Goal: Transaction & Acquisition: Purchase product/service

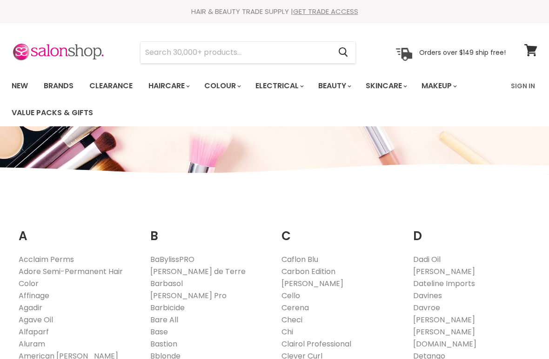
click at [429, 303] on link "Davroe" at bounding box center [426, 308] width 27 height 11
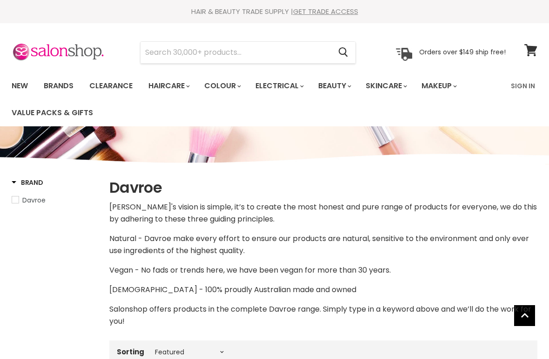
select select "manual"
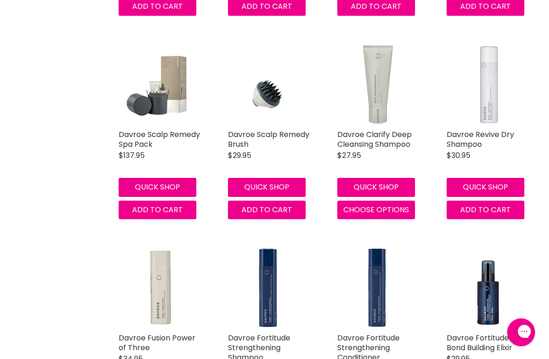
scroll to position [1186, 0]
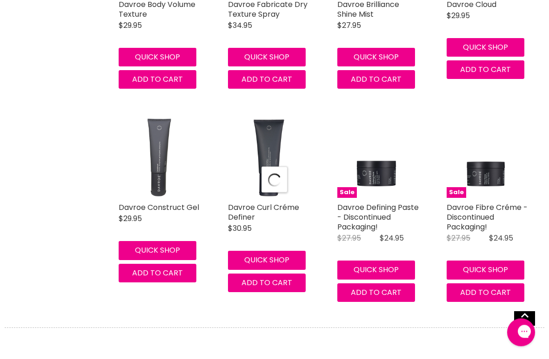
select select "manual"
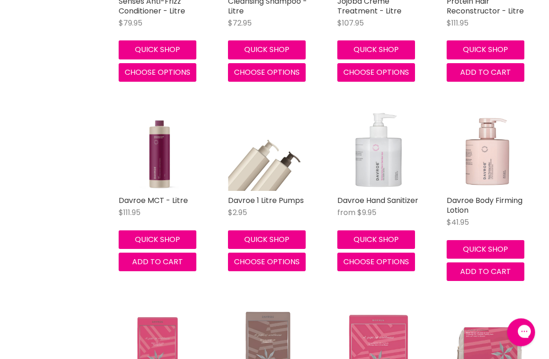
scroll to position [4500, 0]
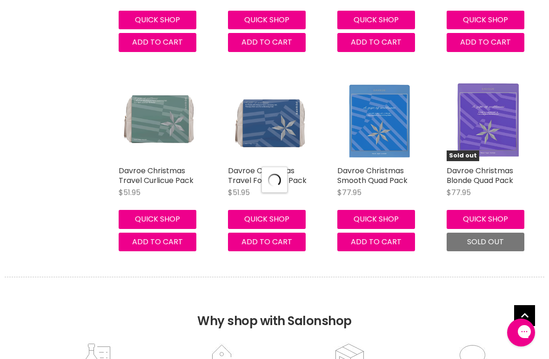
select select "manual"
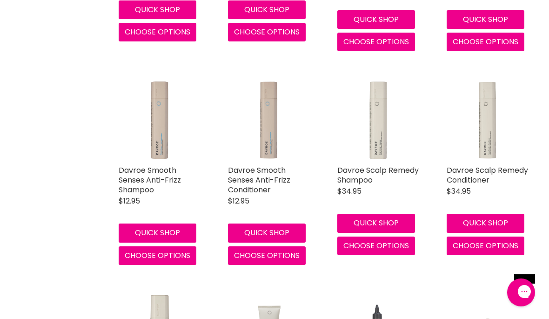
scroll to position [732, 0]
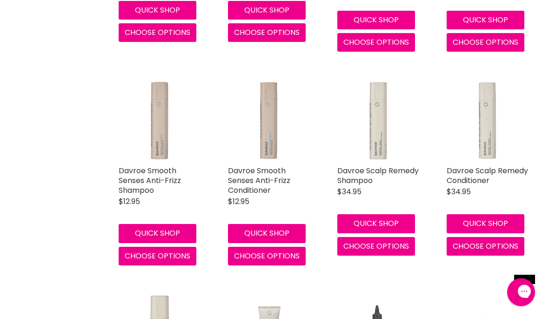
click at [389, 219] on button "Quick shop" at bounding box center [376, 223] width 78 height 19
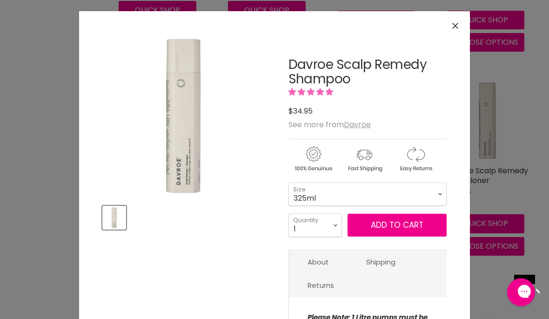
scroll to position [733, 0]
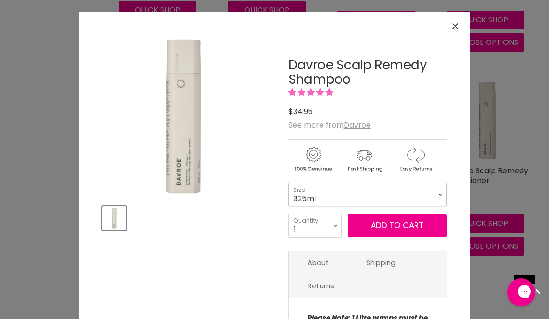
click at [441, 189] on select "325ml 1L" at bounding box center [367, 194] width 158 height 23
select select "1L"
click at [409, 228] on button "Add to cart" at bounding box center [396, 225] width 99 height 23
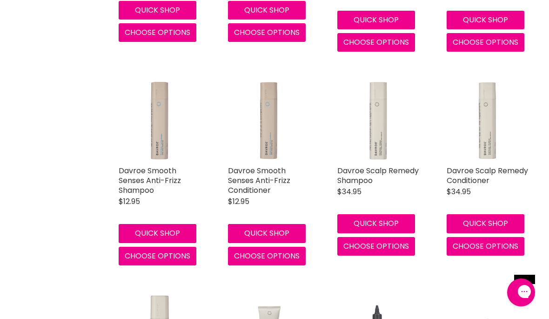
click at [483, 246] on span "Choose options" at bounding box center [485, 245] width 66 height 11
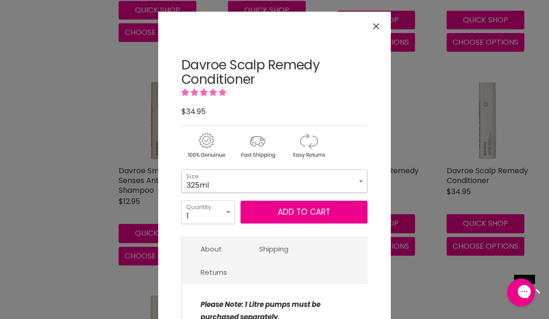
click at [356, 183] on select "325ml 1L" at bounding box center [274, 180] width 186 height 23
select select "1L"
click at [372, 29] on button "Close" at bounding box center [376, 26] width 20 height 20
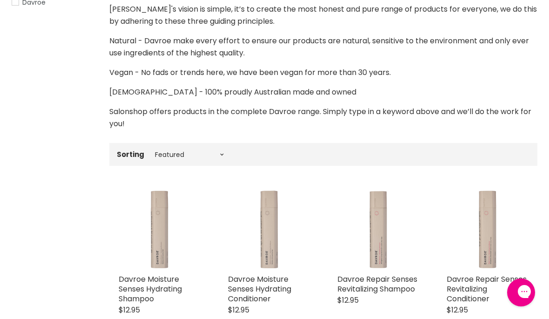
scroll to position [0, 0]
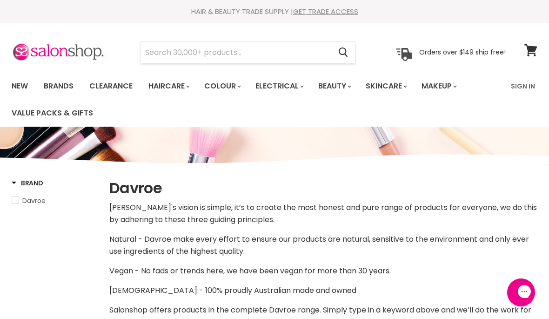
click at [532, 48] on span at bounding box center [537, 45] width 10 height 10
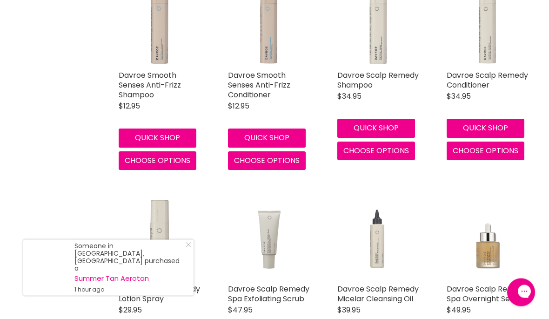
scroll to position [811, 0]
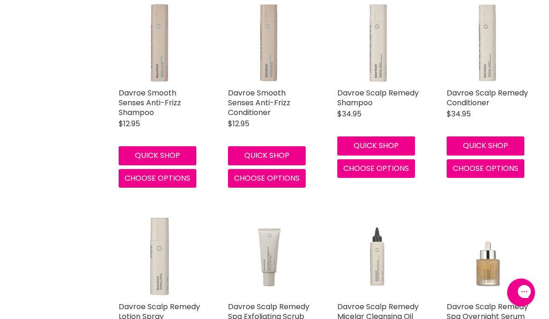
click at [484, 163] on span "Choose options" at bounding box center [485, 168] width 66 height 11
select select "1L"
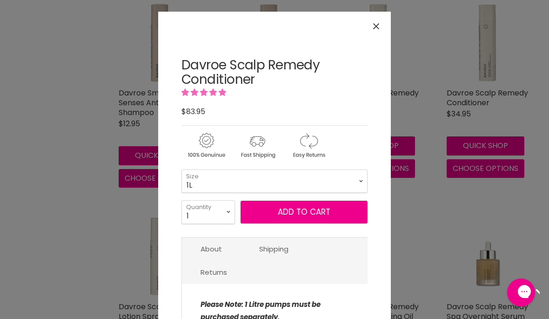
click at [338, 214] on button "Add to cart" at bounding box center [303, 211] width 127 height 23
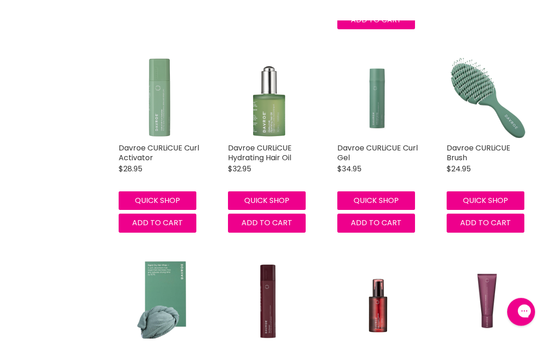
scroll to position [1840, 0]
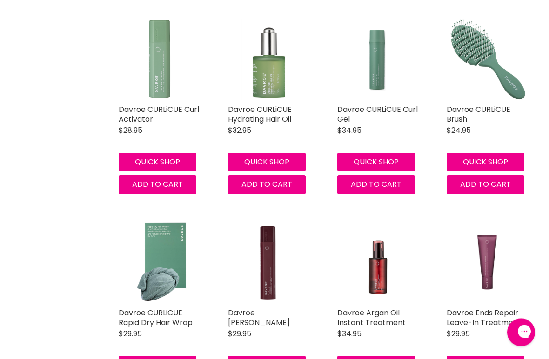
click at [163, 171] on button "Quick shop" at bounding box center [158, 162] width 78 height 19
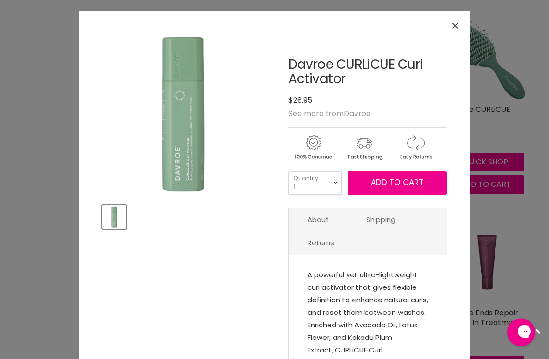
scroll to position [1841, 0]
click at [407, 181] on span "Add to cart" at bounding box center [397, 183] width 53 height 11
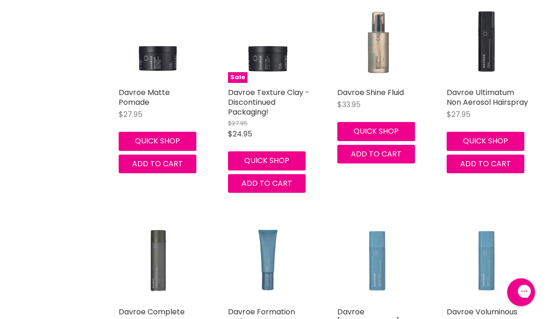
scroll to position [2895, 0]
click at [483, 149] on button "Quick shop" at bounding box center [485, 141] width 78 height 19
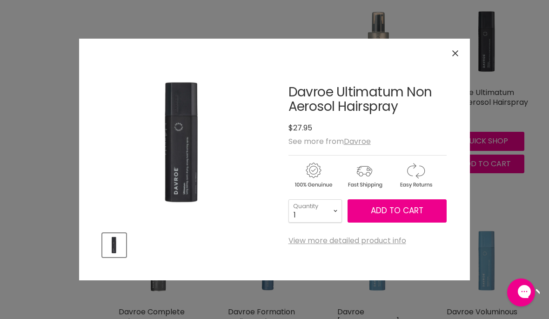
click at [401, 212] on span "Add to cart" at bounding box center [397, 210] width 53 height 11
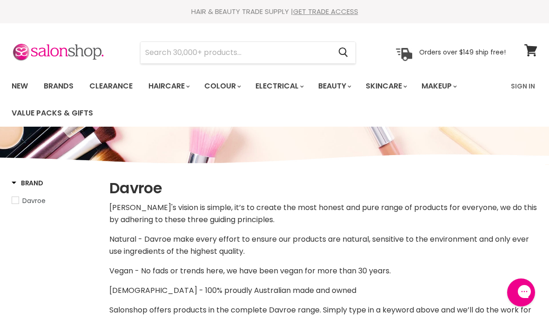
click at [61, 87] on link "Brands" at bounding box center [59, 86] width 44 height 20
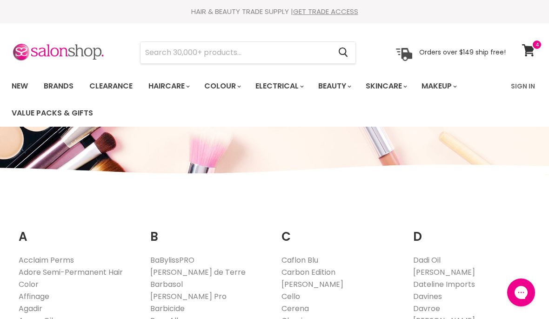
click at [531, 52] on icon at bounding box center [528, 50] width 13 height 12
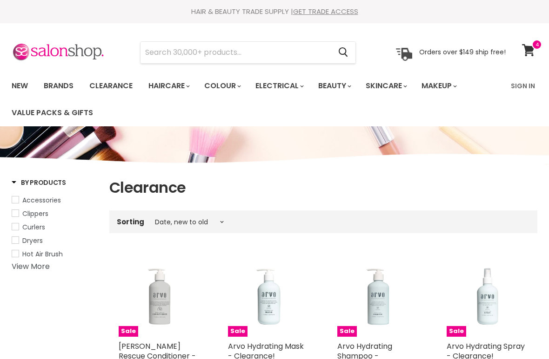
select select "created-descending"
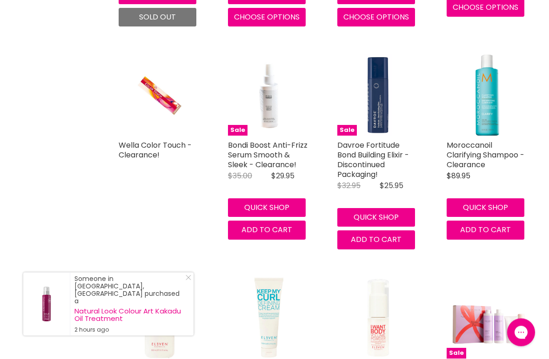
scroll to position [1258, 0]
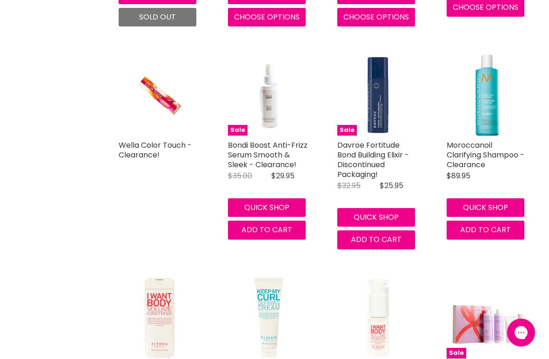
click at [382, 120] on img "Main content" at bounding box center [377, 94] width 81 height 81
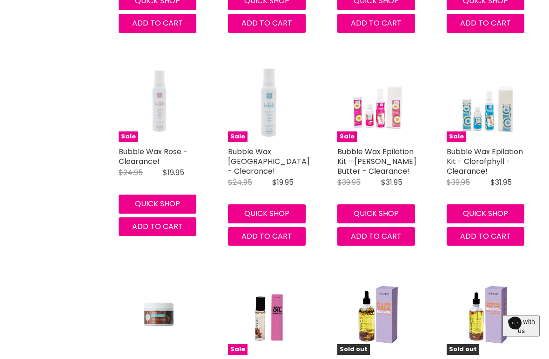
scroll to position [1892, 0]
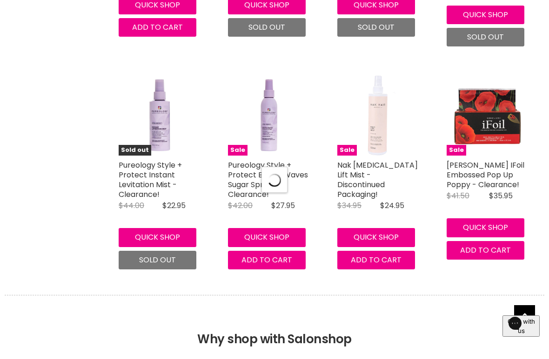
select select "created-descending"
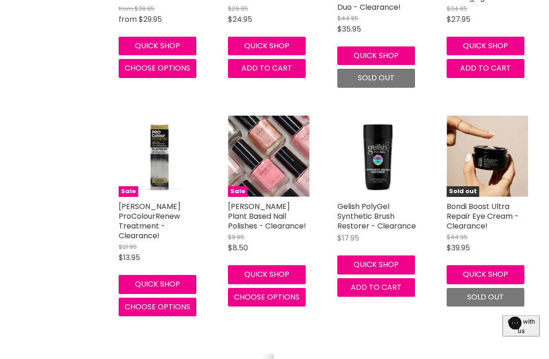
scroll to position [4538, 0]
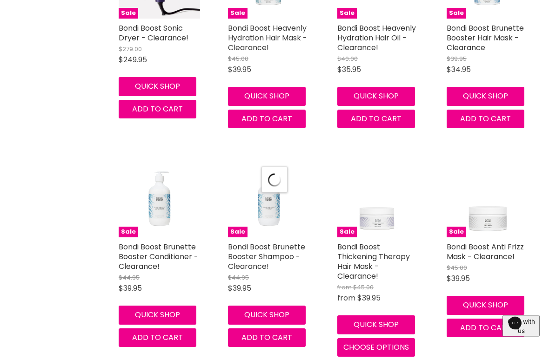
select select "created-descending"
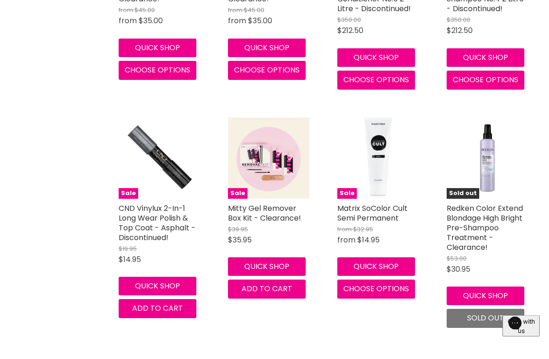
scroll to position [6120, 0]
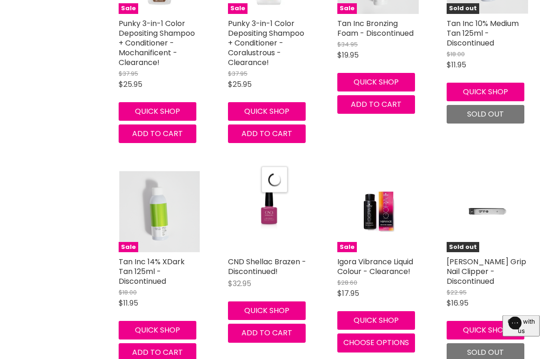
select select "created-descending"
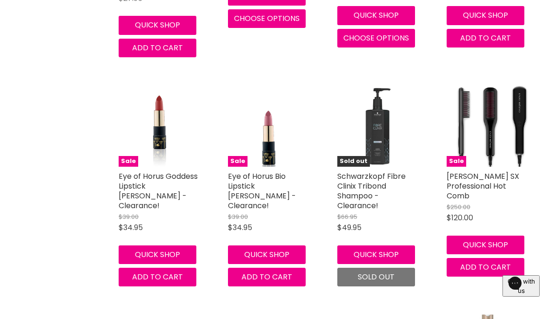
scroll to position [9157, 0]
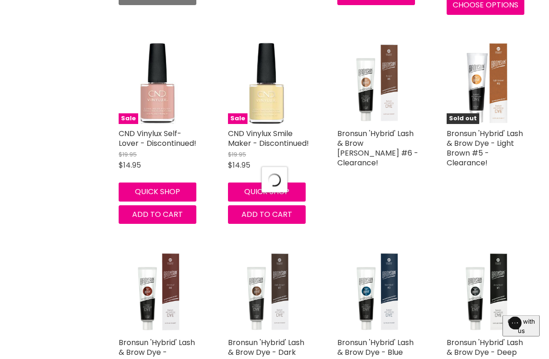
scroll to position [10594, 0]
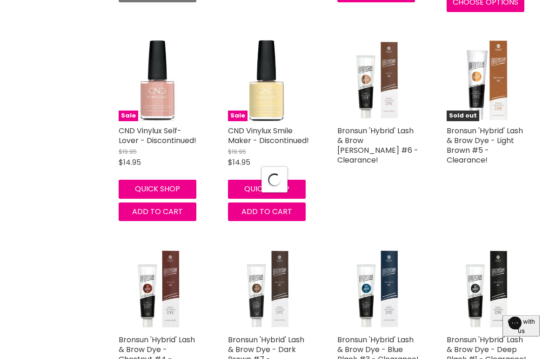
select select "created-descending"
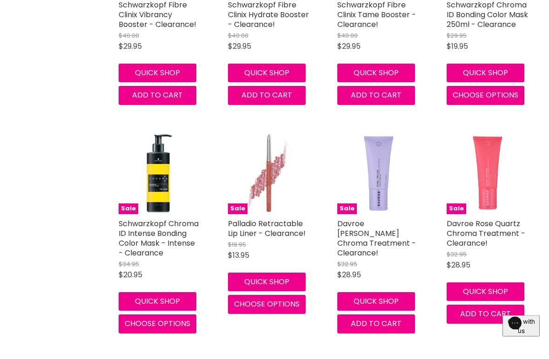
scroll to position [11549, 0]
click at [494, 139] on img "Main content" at bounding box center [487, 173] width 43 height 81
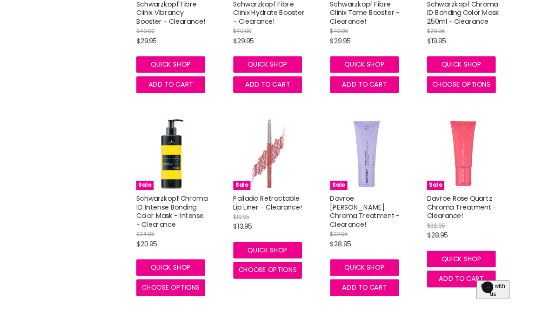
scroll to position [0, 0]
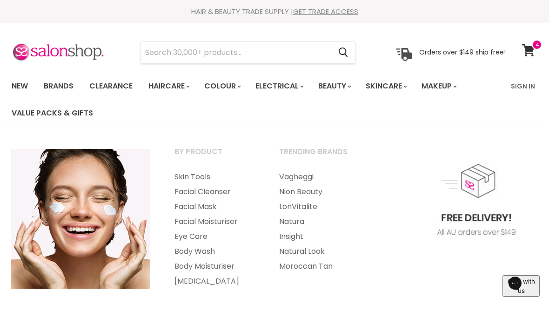
click at [195, 205] on link "Facial Mask" at bounding box center [214, 206] width 103 height 15
click at [107, 89] on link "Clearance" at bounding box center [110, 86] width 57 height 20
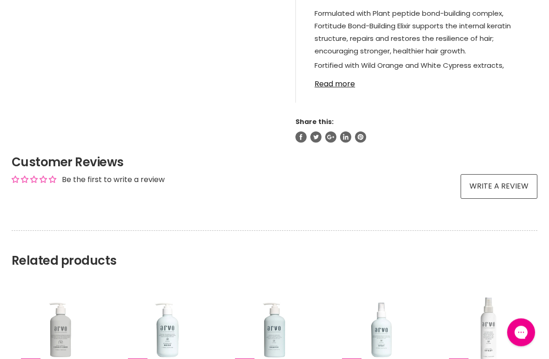
scroll to position [566, 0]
click at [331, 88] on link "Read more" at bounding box center [416, 81] width 204 height 14
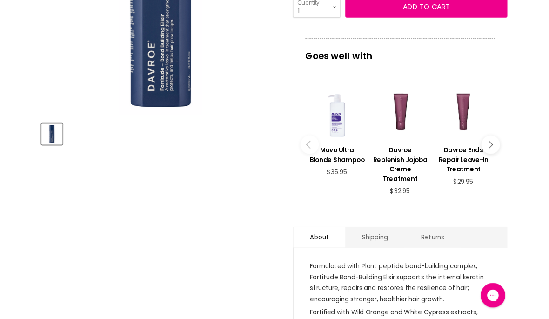
scroll to position [280, 0]
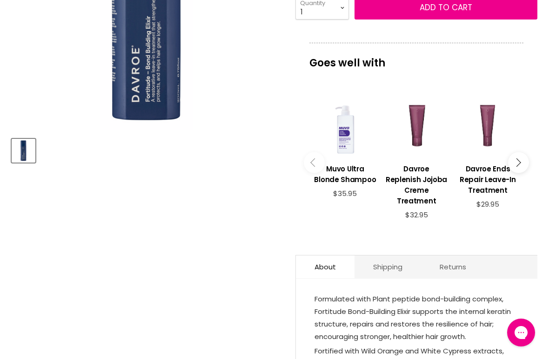
click at [492, 143] on div "Main content" at bounding box center [488, 126] width 62 height 62
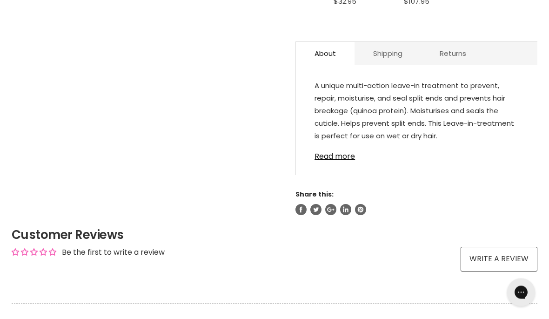
scroll to position [492, 0]
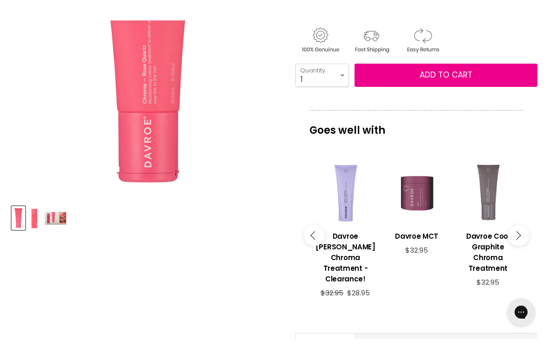
scroll to position [240, 0]
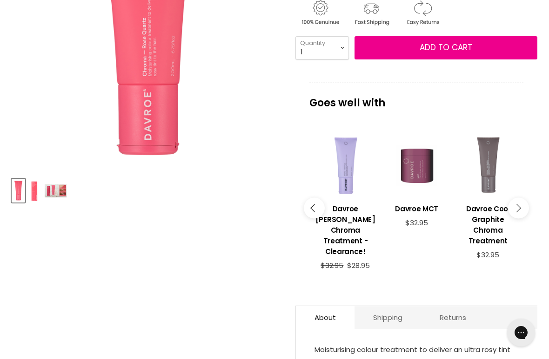
click at [488, 184] on div "Main content" at bounding box center [488, 166] width 62 height 62
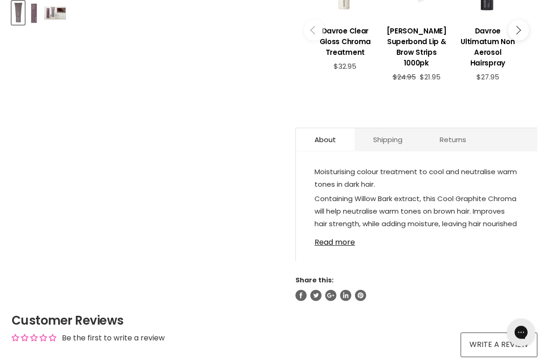
scroll to position [418, 0]
click at [343, 233] on link "Read more" at bounding box center [416, 240] width 204 height 14
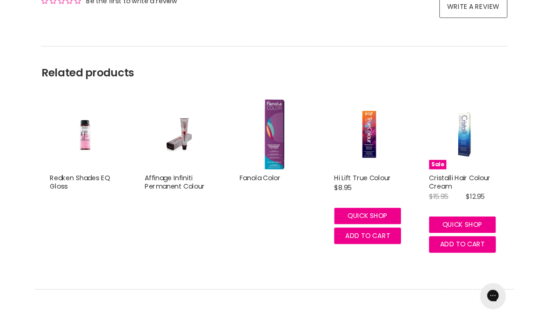
scroll to position [977, 0]
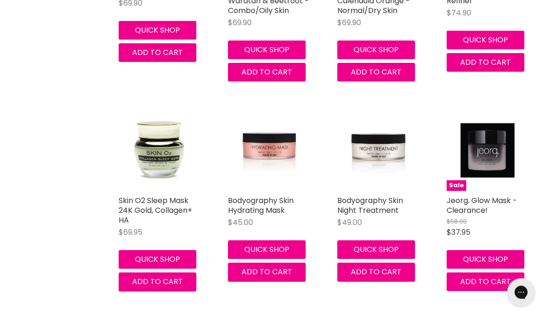
scroll to position [1668, 0]
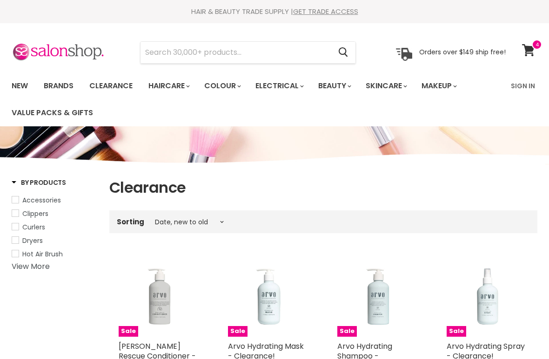
select select "created-descending"
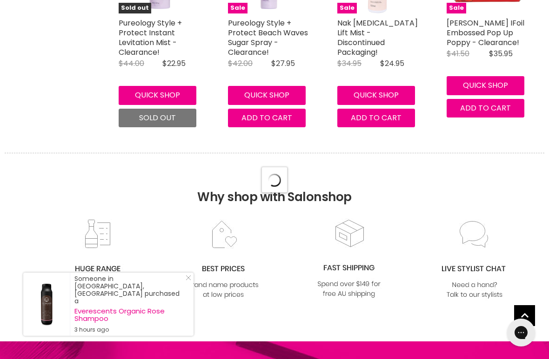
select select "created-descending"
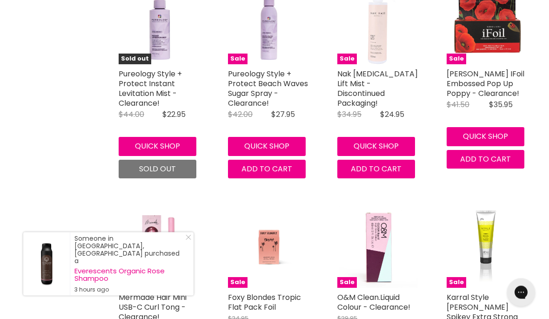
scroll to position [2612, 0]
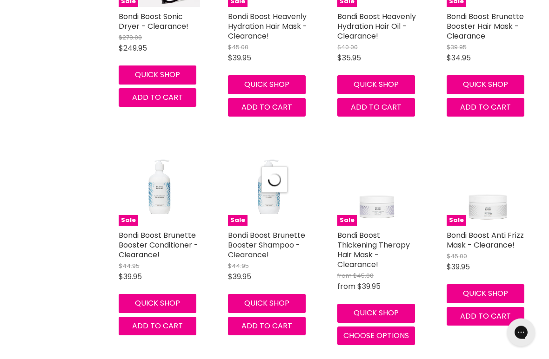
select select "created-descending"
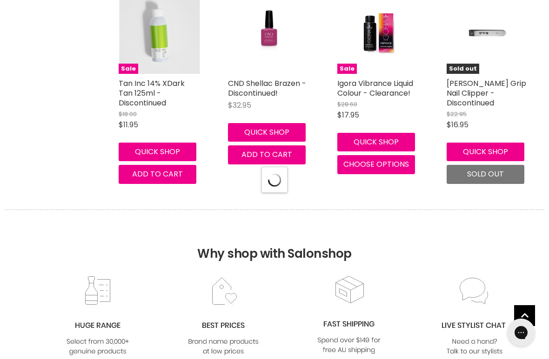
select select "created-descending"
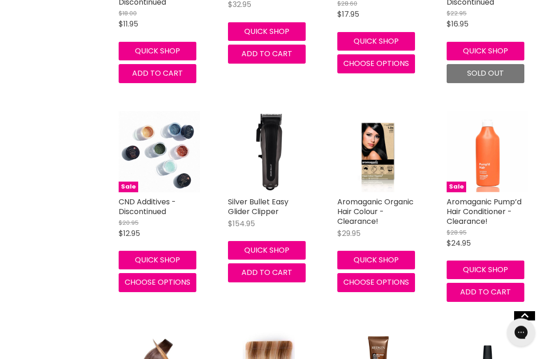
scroll to position [8245, 0]
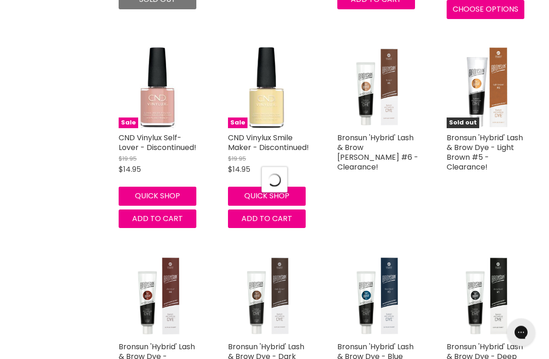
scroll to position [10592, 0]
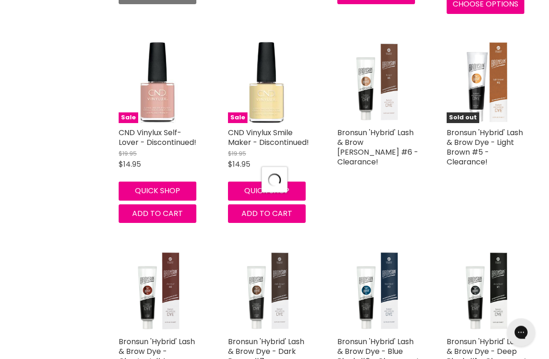
select select "created-descending"
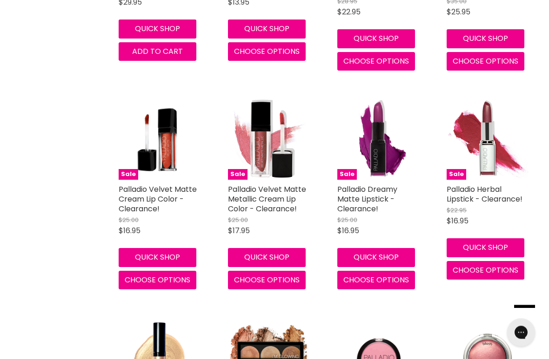
scroll to position [12031, 0]
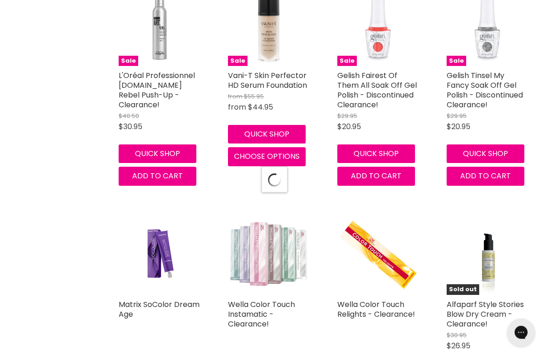
scroll to position [13330, 0]
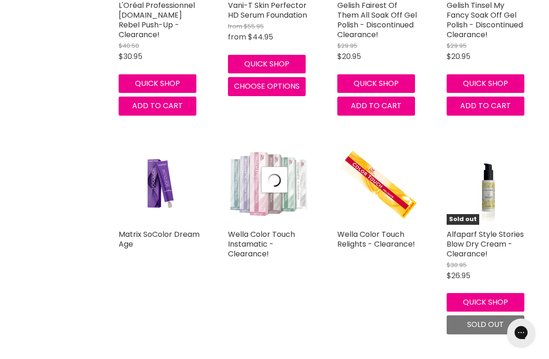
select select "created-descending"
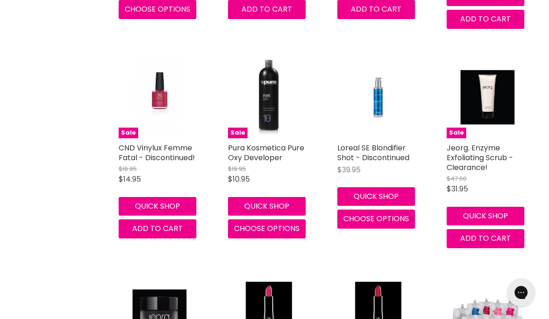
scroll to position [15408, 0]
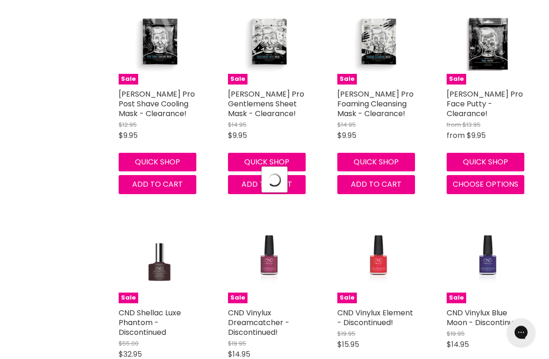
scroll to position [15939, 0]
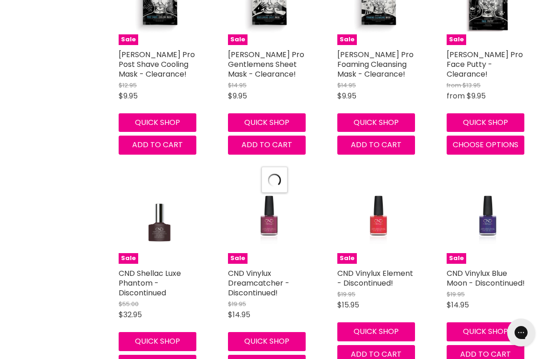
select select "created-descending"
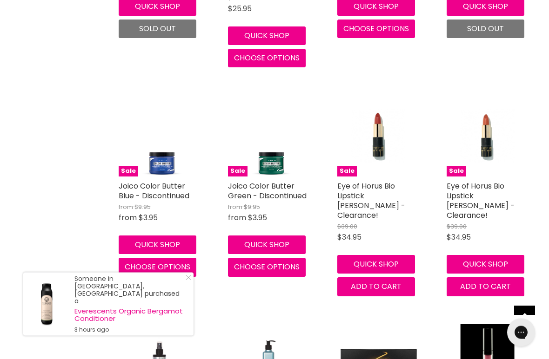
scroll to position [17162, 0]
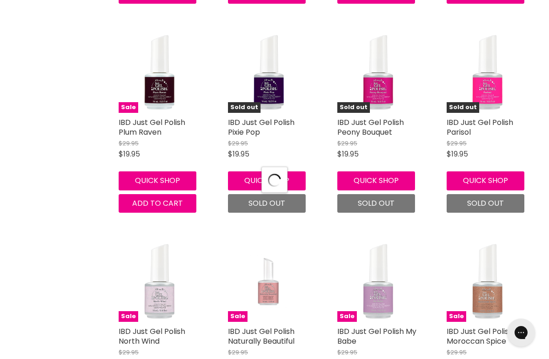
scroll to position [18600, 0]
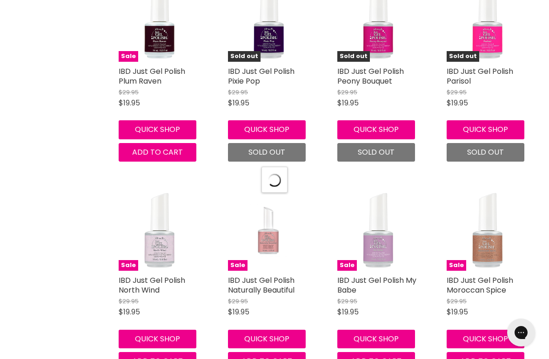
select select "created-descending"
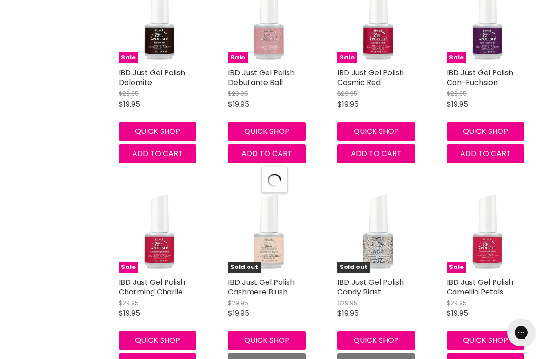
scroll to position [21131, 0]
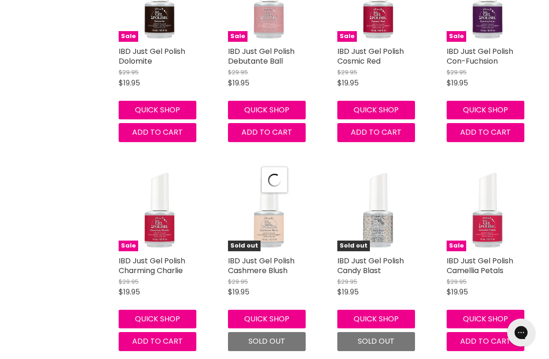
select select "created-descending"
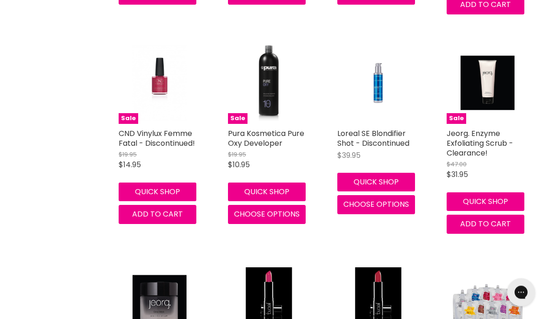
scroll to position [15383, 0]
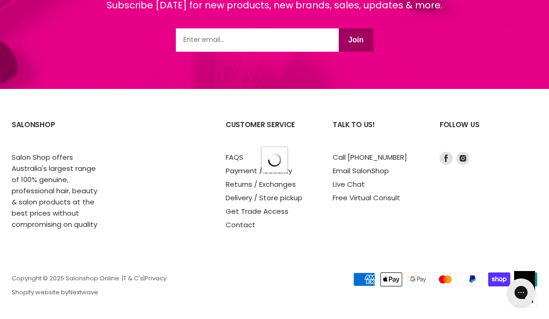
select select "created-descending"
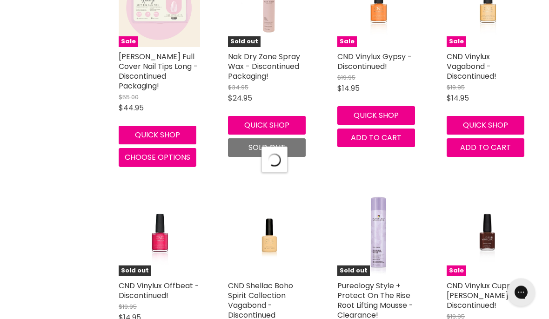
scroll to position [474, 0]
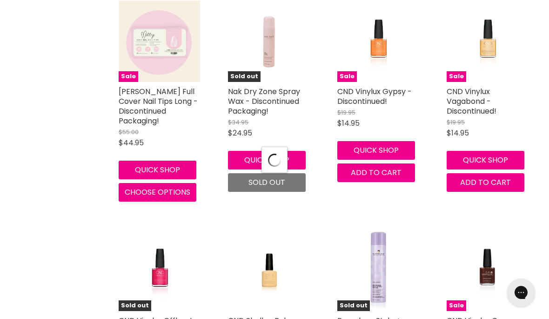
select select "created-descending"
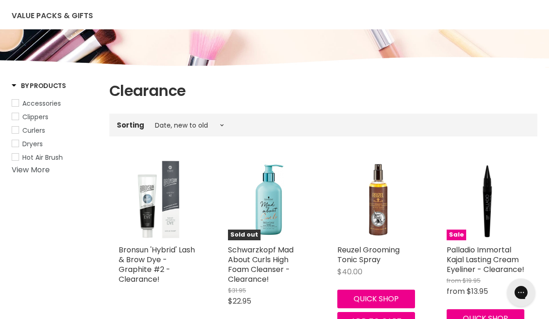
scroll to position [0, 0]
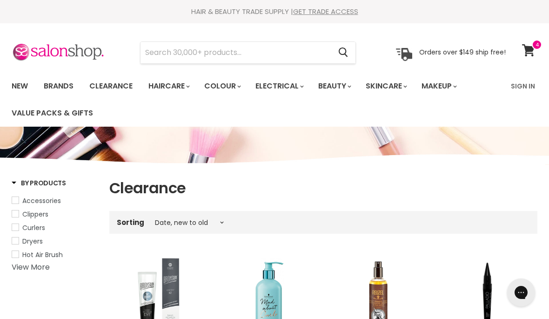
click at [25, 90] on link "New" at bounding box center [20, 86] width 30 height 20
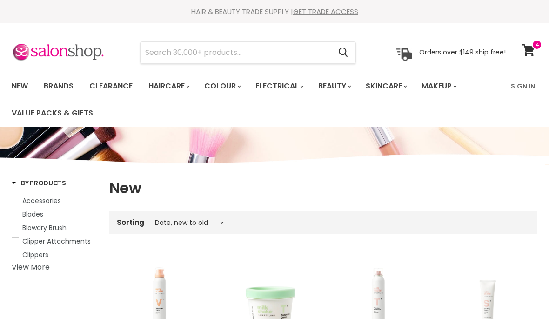
select select "created-descending"
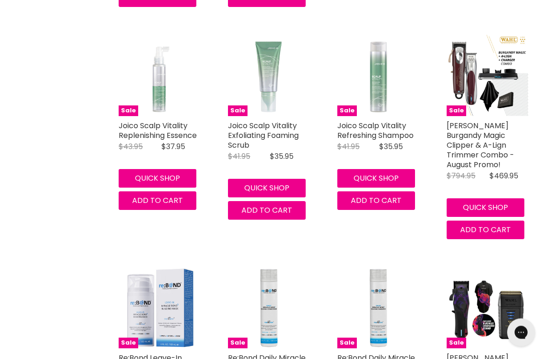
scroll to position [1589, 0]
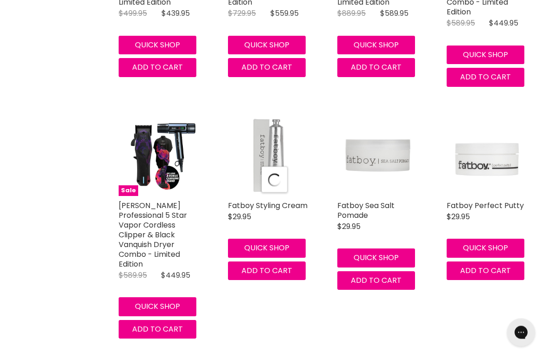
select select "created-descending"
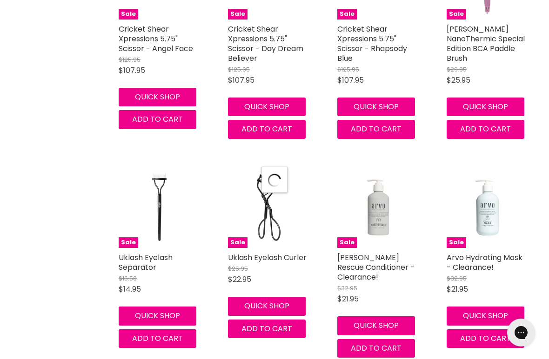
select select "created-descending"
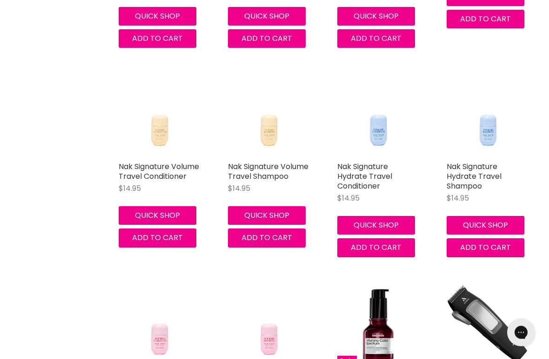
scroll to position [6905, 0]
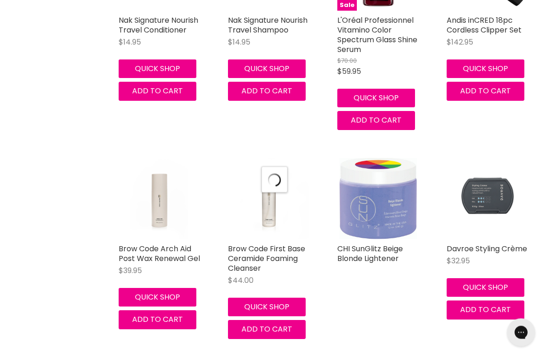
select select "created-descending"
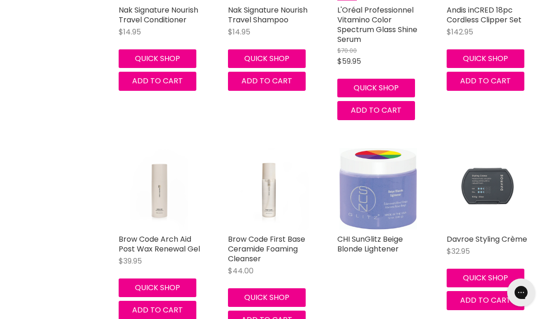
scroll to position [7270, 0]
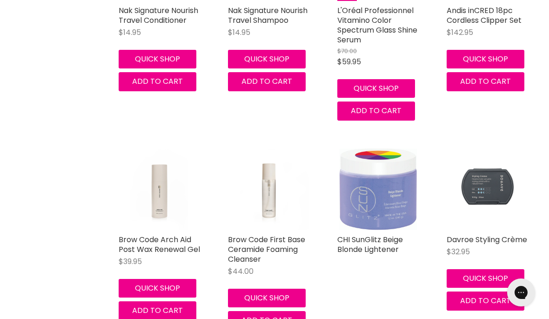
click at [488, 148] on img "Main content" at bounding box center [486, 188] width 81 height 81
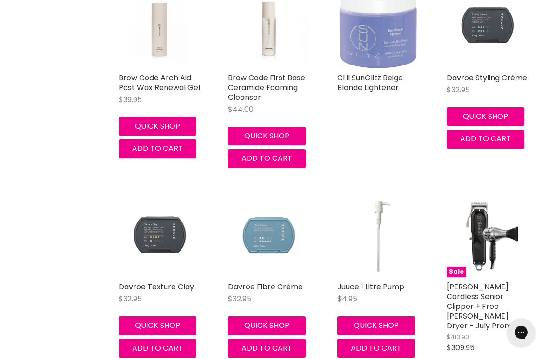
scroll to position [7436, 0]
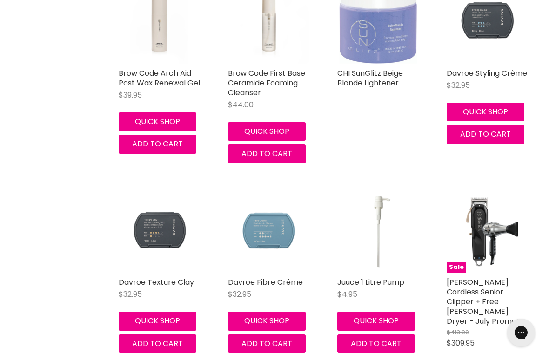
click at [272, 192] on img "Main content" at bounding box center [268, 232] width 81 height 81
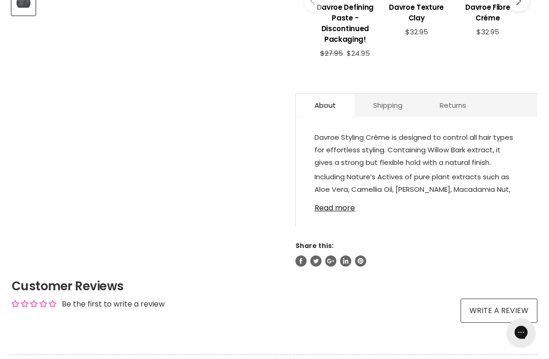
scroll to position [427, 0]
click at [334, 213] on link "Read more" at bounding box center [416, 206] width 204 height 14
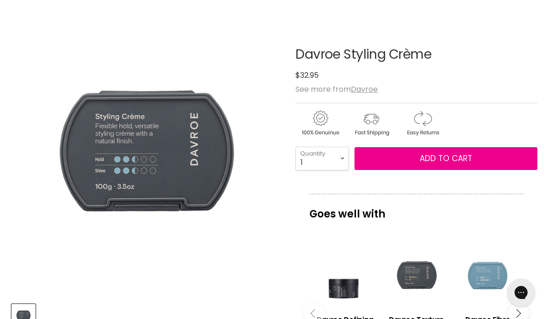
scroll to position [115, 0]
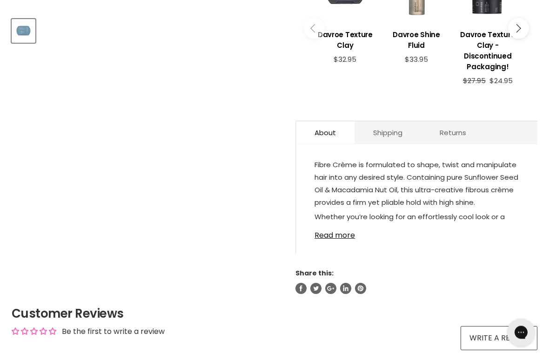
scroll to position [400, 0]
click at [334, 239] on link "Read more" at bounding box center [416, 233] width 204 height 14
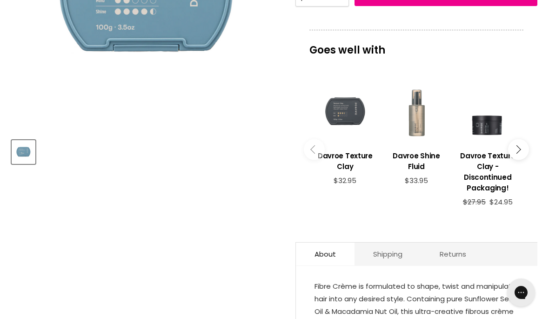
scroll to position [278, 0]
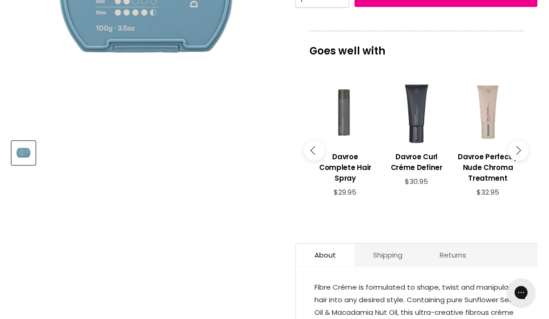
click at [422, 140] on div "Main content" at bounding box center [416, 113] width 62 height 62
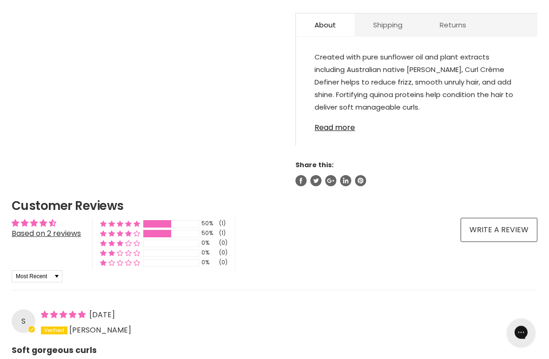
scroll to position [522, 0]
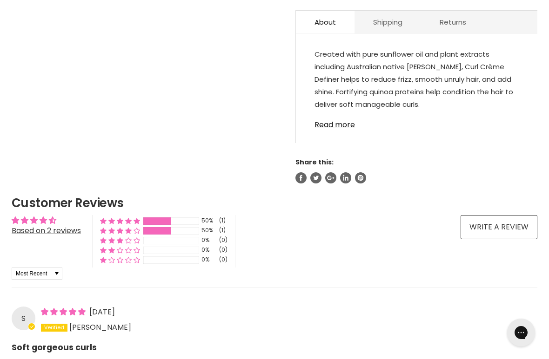
click at [336, 129] on link "Read more" at bounding box center [416, 122] width 204 height 14
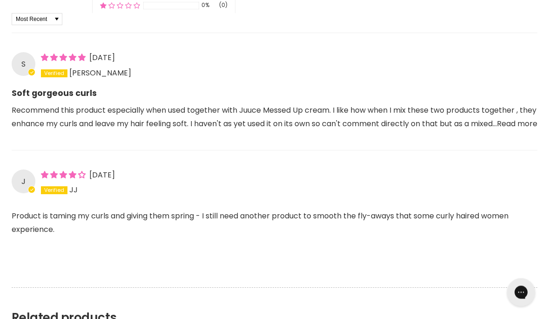
scroll to position [768, 0]
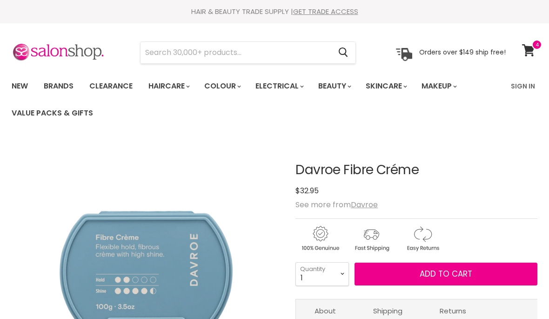
scroll to position [278, 0]
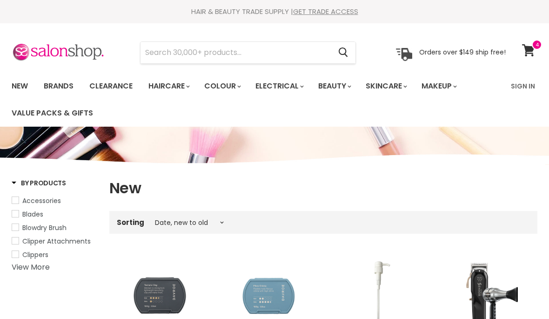
select select "created-descending"
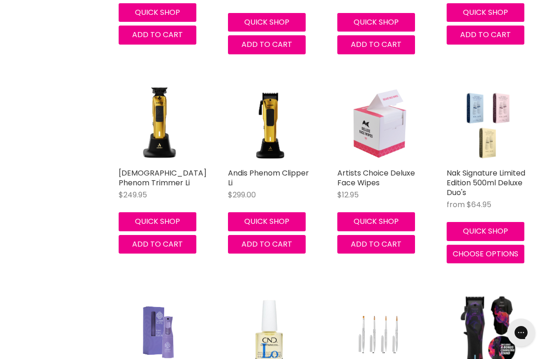
scroll to position [1040, 0]
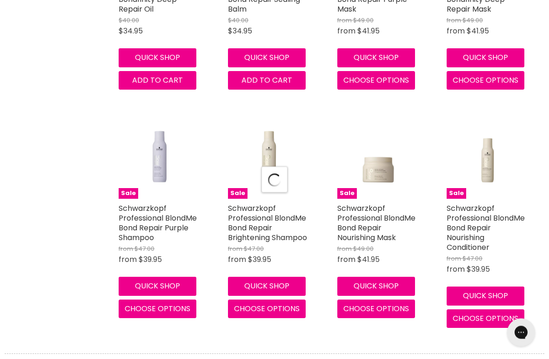
select select "created-descending"
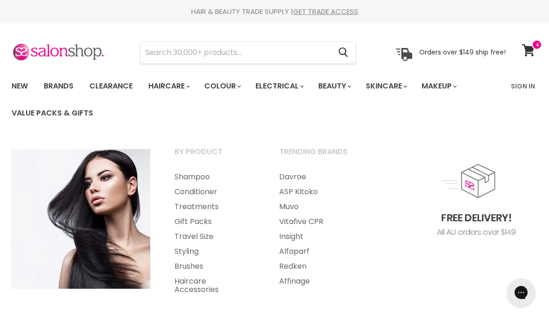
click at [196, 242] on link "Travel Size" at bounding box center [214, 236] width 103 height 15
click at [201, 212] on link "Treatments" at bounding box center [214, 206] width 103 height 15
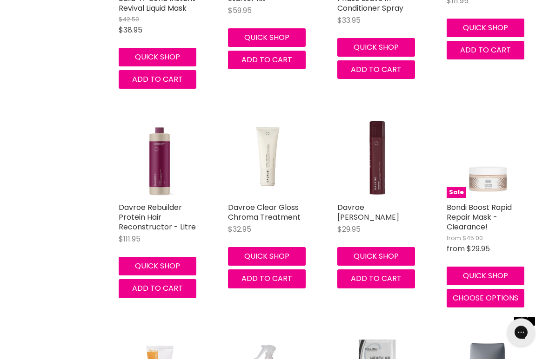
scroll to position [2346, 0]
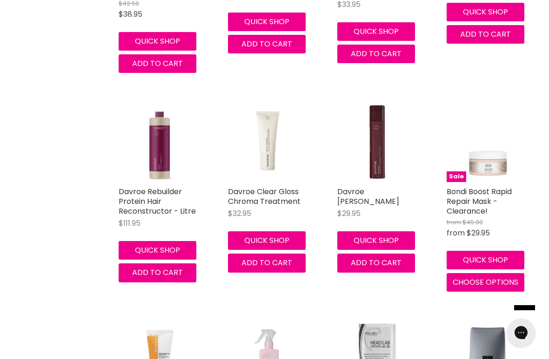
click at [383, 173] on img "Main content" at bounding box center [377, 141] width 81 height 81
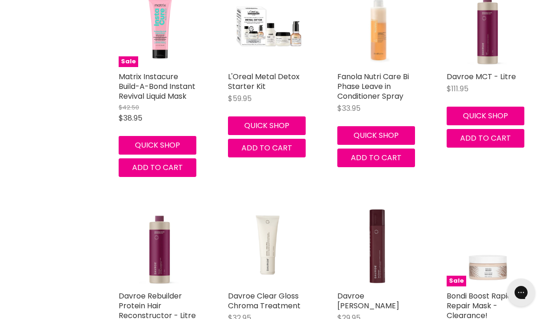
scroll to position [2239, 0]
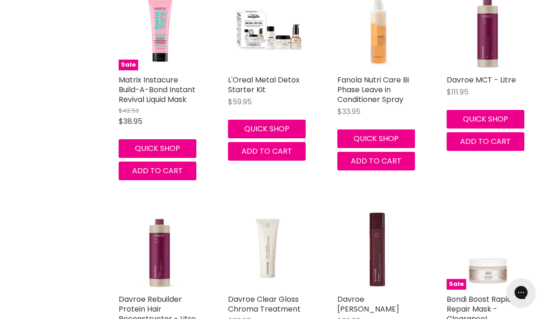
click at [487, 75] on link "Davroe MCT - Litre" at bounding box center [480, 79] width 69 height 11
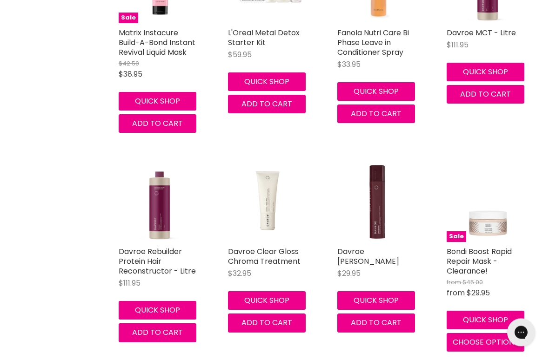
scroll to position [2286, 0]
click at [163, 221] on img "Main content" at bounding box center [159, 201] width 81 height 81
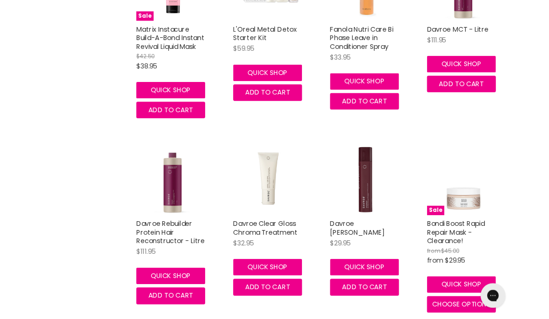
scroll to position [2382, 0]
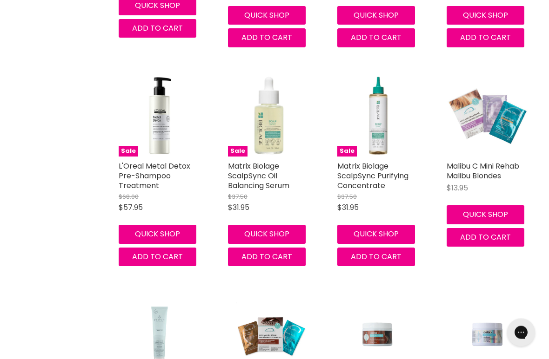
scroll to position [6691, 0]
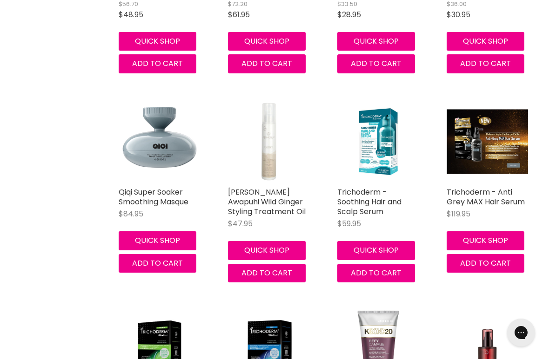
scroll to position [8387, 0]
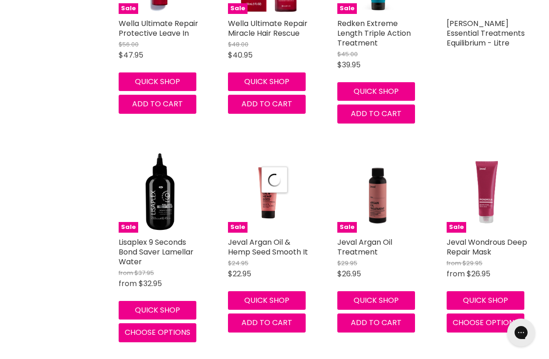
scroll to position [9918, 0]
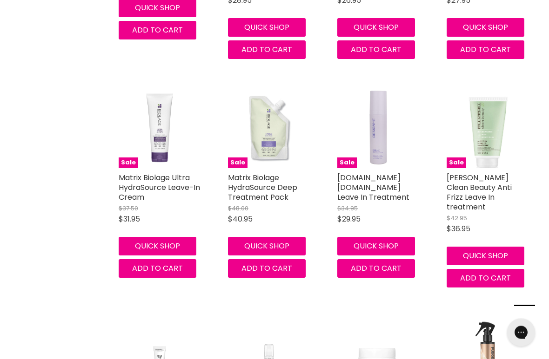
scroll to position [14843, 0]
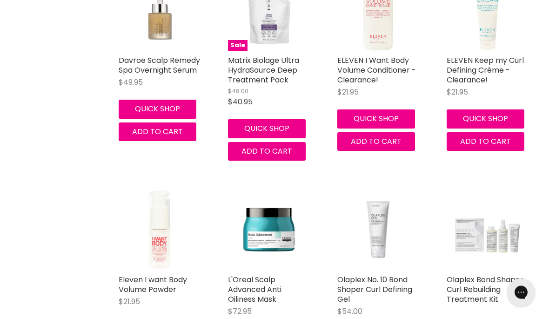
scroll to position [5058, 0]
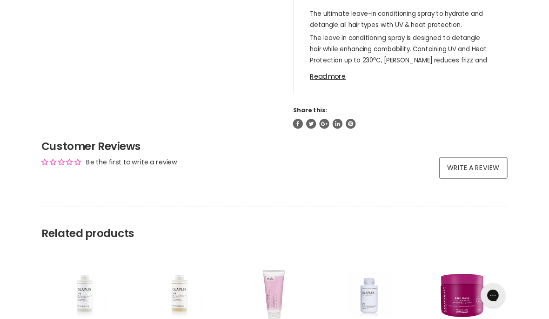
scroll to position [556, 0]
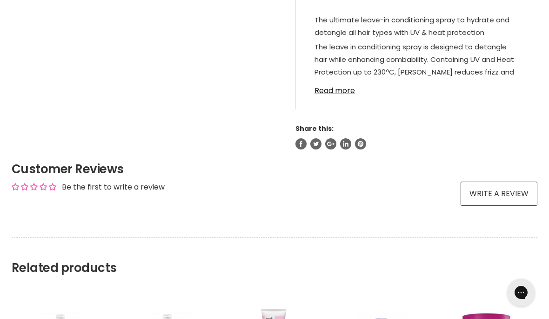
click at [338, 95] on link "Read more" at bounding box center [416, 88] width 204 height 14
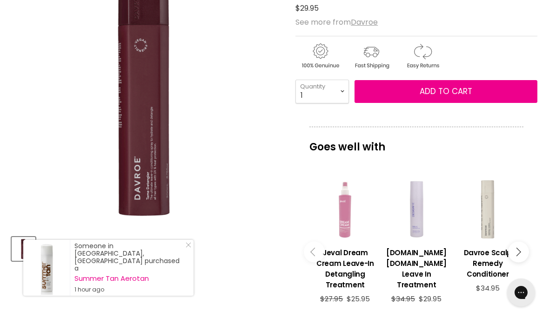
scroll to position [179, 0]
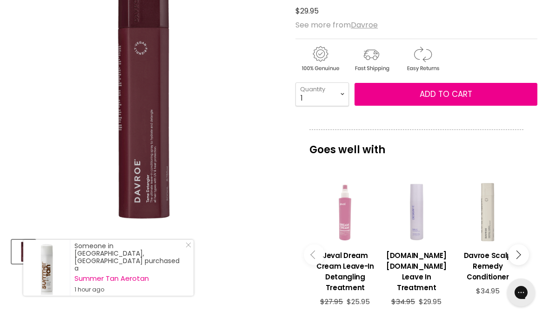
click at [463, 97] on span "Add to cart" at bounding box center [445, 93] width 53 height 11
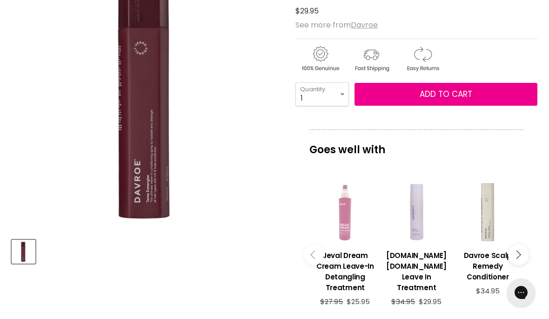
click at [467, 99] on span "Add to cart" at bounding box center [445, 93] width 53 height 11
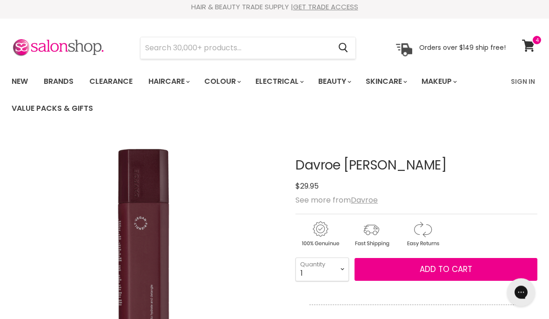
scroll to position [0, 0]
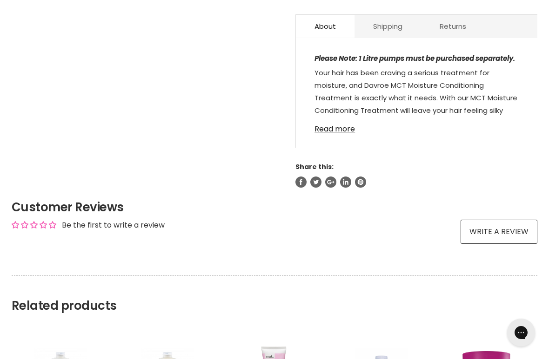
scroll to position [522, 0]
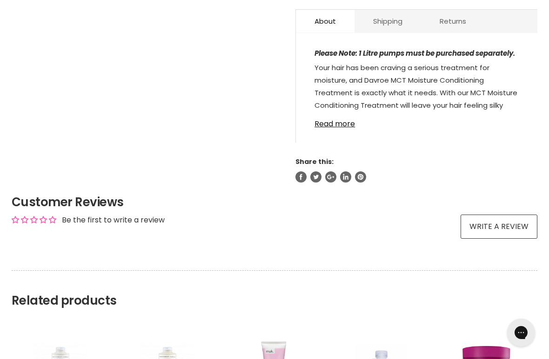
click at [330, 121] on link "Read more" at bounding box center [416, 121] width 204 height 14
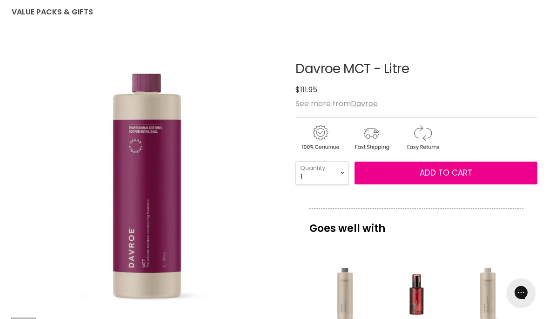
scroll to position [100, 0]
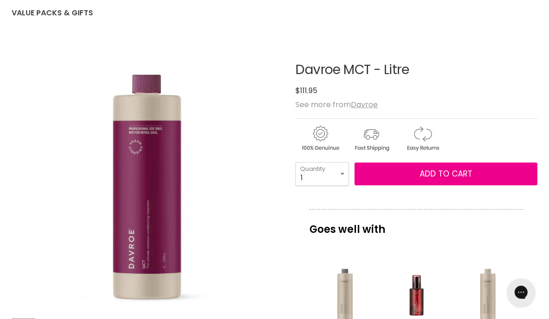
click at [449, 179] on span "Add to cart" at bounding box center [445, 173] width 53 height 11
click at [441, 178] on span "Add to cart" at bounding box center [445, 173] width 53 height 11
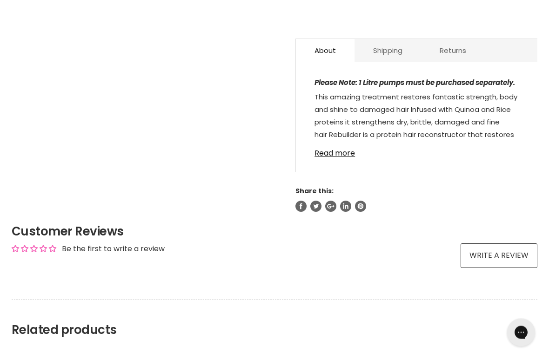
scroll to position [507, 0]
click at [341, 156] on div "Please Note: 1 Litre pumps must be purchased separately. This amazing treatment…" at bounding box center [416, 122] width 241 height 100
click at [326, 150] on link "Read more" at bounding box center [416, 150] width 204 height 14
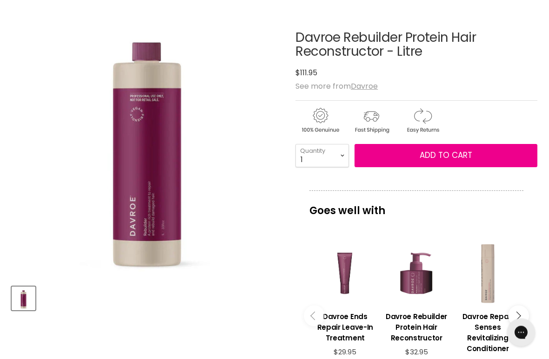
scroll to position [133, 0]
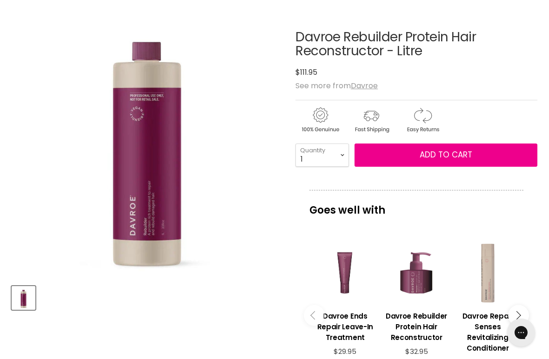
click at [452, 161] on button "Add to cart" at bounding box center [445, 155] width 183 height 23
click at [446, 153] on span "Add to cart" at bounding box center [445, 154] width 53 height 11
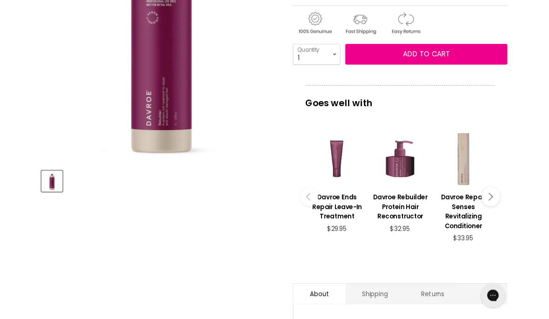
scroll to position [0, 0]
